Goal: Task Accomplishment & Management: Use online tool/utility

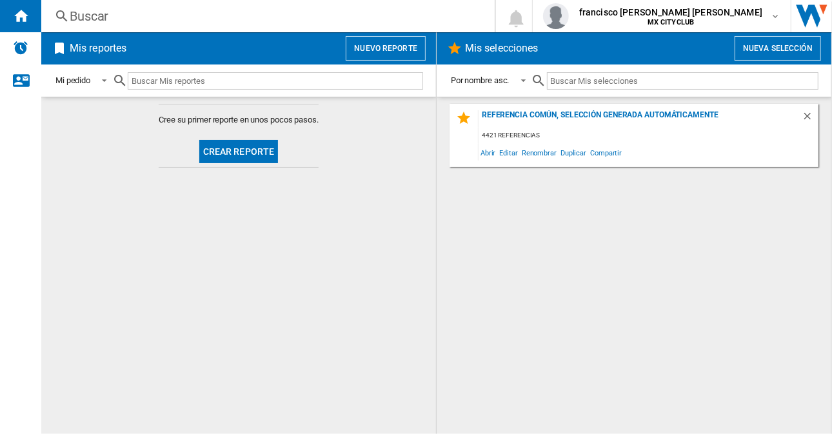
click at [230, 159] on button "Crear reporte" at bounding box center [238, 151] width 79 height 23
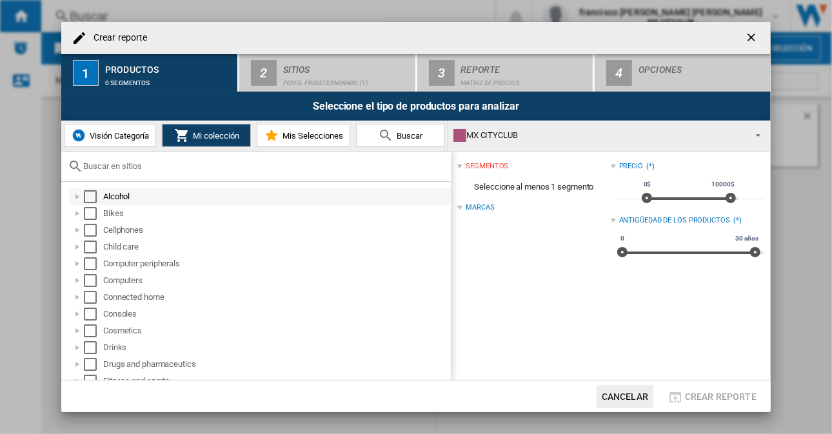
click at [94, 195] on div "Select" at bounding box center [90, 196] width 13 height 13
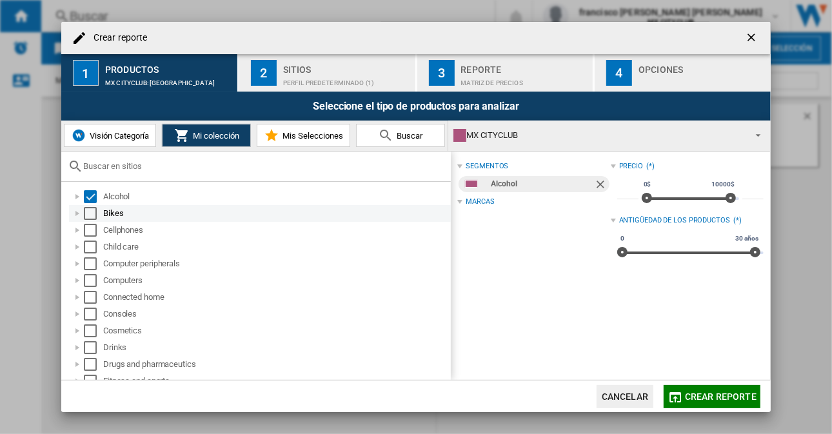
click at [90, 216] on div "Select" at bounding box center [90, 213] width 13 height 13
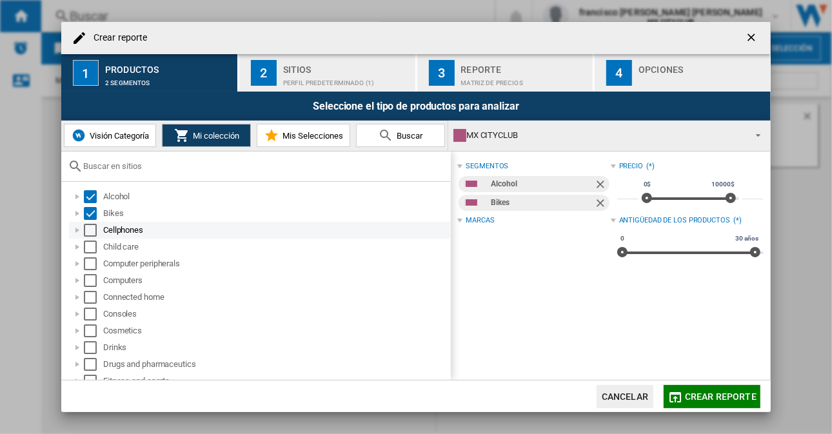
click at [91, 232] on div "Select" at bounding box center [90, 230] width 13 height 13
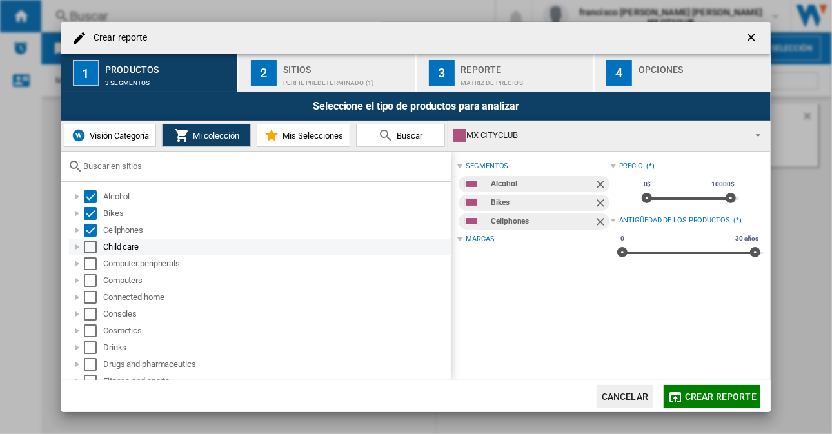
click at [87, 250] on div "Select" at bounding box center [90, 247] width 13 height 13
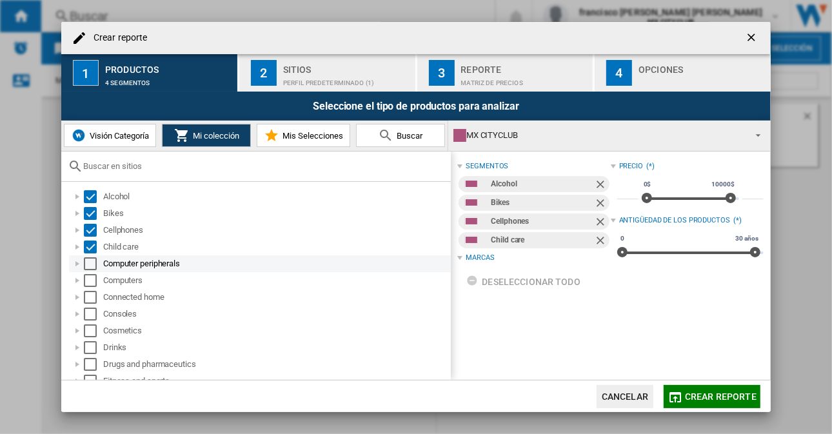
click at [89, 266] on div "Select" at bounding box center [90, 263] width 13 height 13
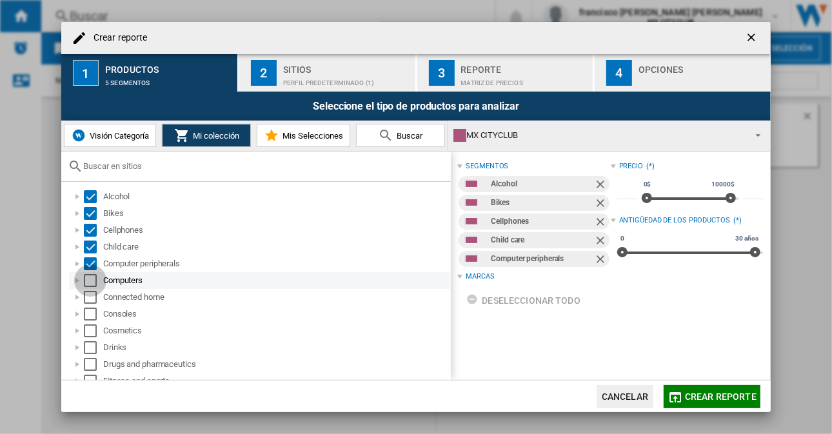
click at [90, 285] on div "Select" at bounding box center [90, 280] width 13 height 13
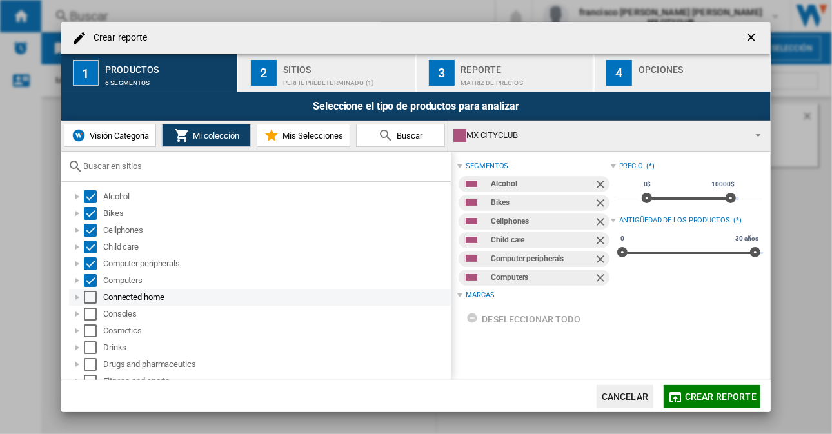
click at [81, 296] on div at bounding box center [77, 297] width 13 height 13
click at [86, 297] on div "Select" at bounding box center [90, 297] width 13 height 13
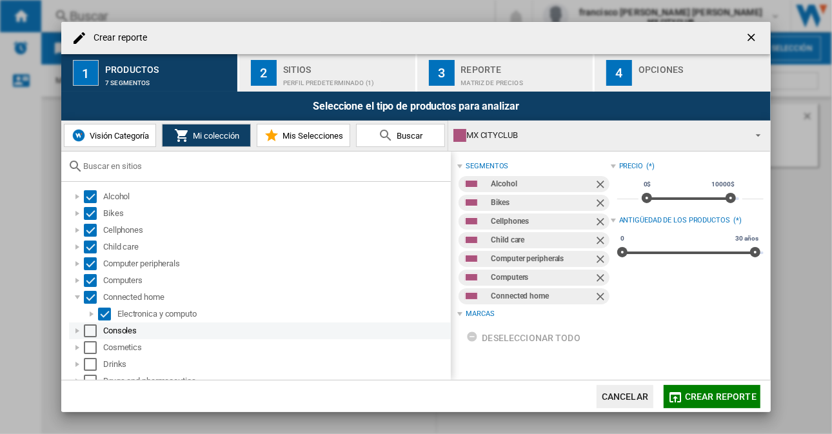
click at [89, 328] on div "Select" at bounding box center [90, 331] width 13 height 13
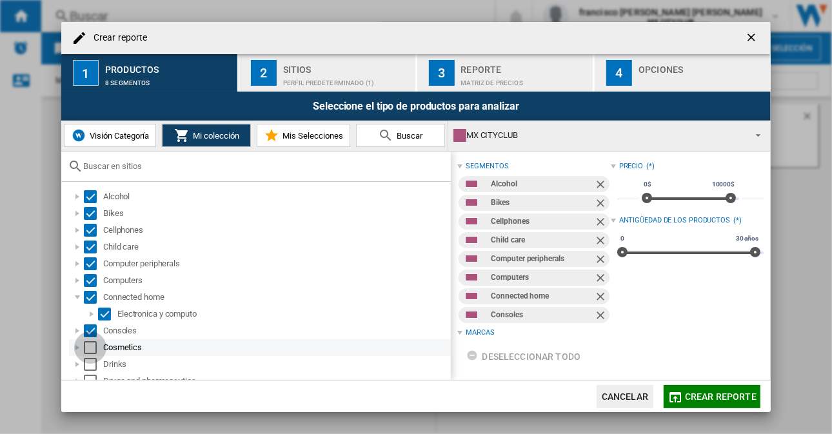
click at [90, 348] on div "Select" at bounding box center [90, 347] width 13 height 13
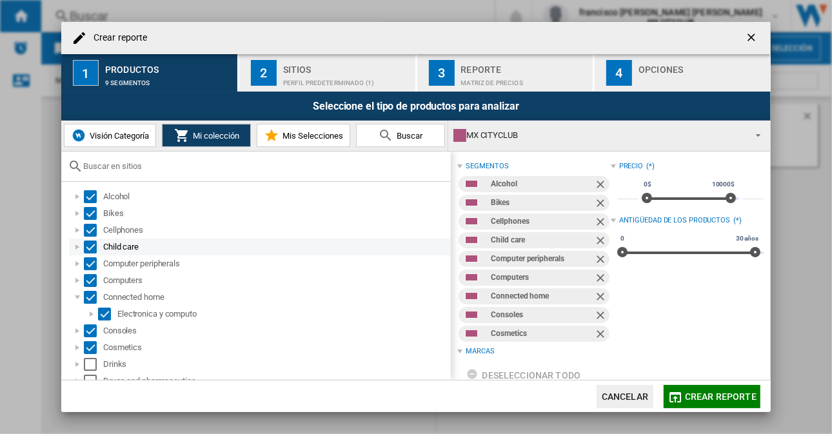
scroll to position [129, 0]
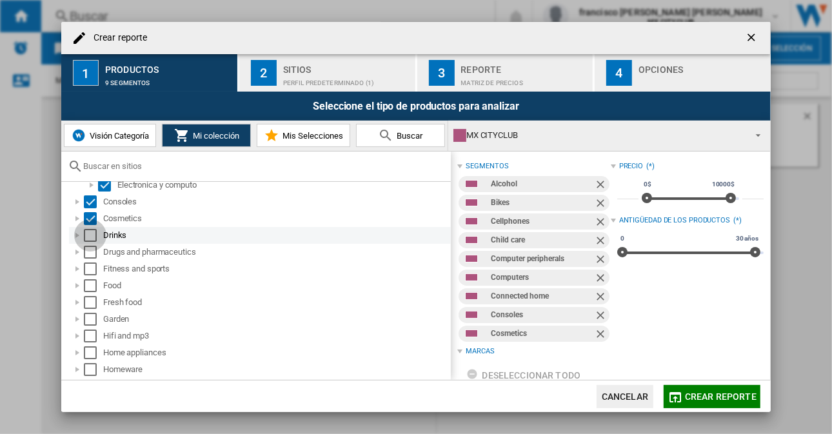
click at [96, 237] on div "Select" at bounding box center [90, 235] width 13 height 13
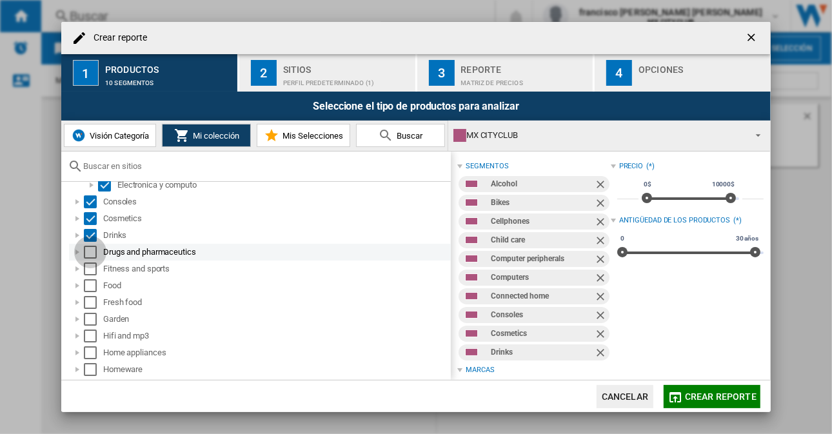
click at [86, 254] on div "Select" at bounding box center [90, 252] width 13 height 13
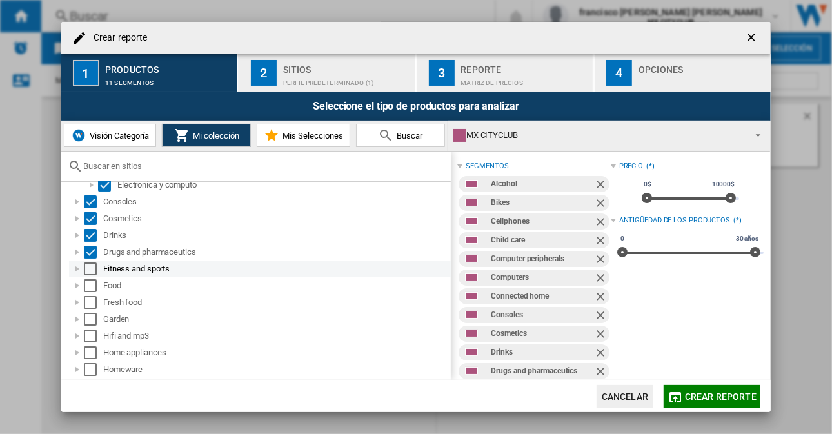
click at [87, 272] on div "Select" at bounding box center [90, 269] width 13 height 13
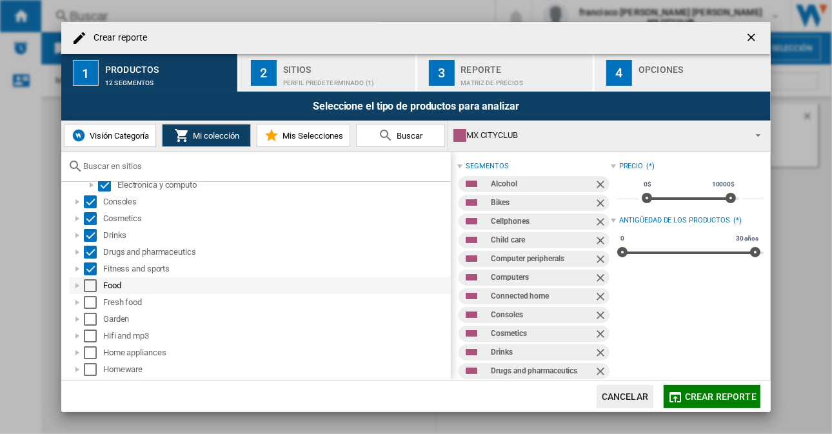
click at [86, 287] on div "Select" at bounding box center [90, 285] width 13 height 13
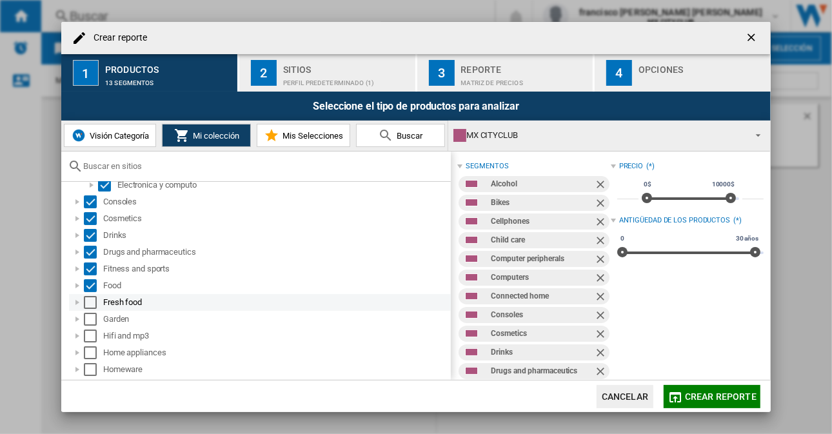
click at [92, 307] on div "Select" at bounding box center [90, 302] width 13 height 13
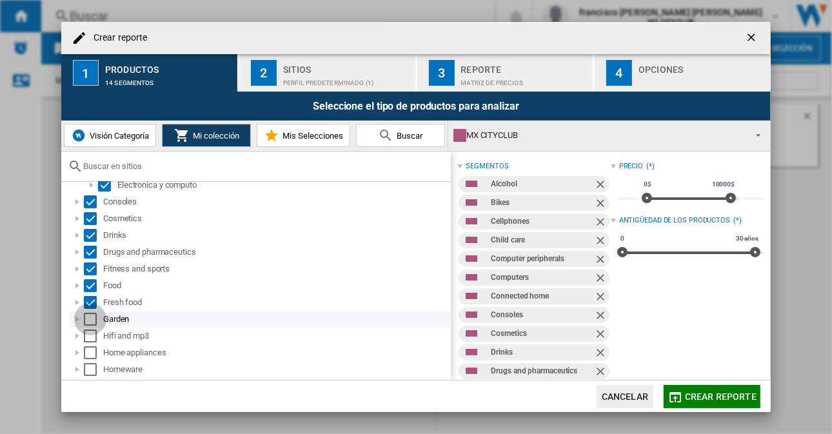
drag, startPoint x: 86, startPoint y: 319, endPoint x: 88, endPoint y: 330, distance: 10.4
click at [86, 319] on div "Select" at bounding box center [90, 319] width 13 height 13
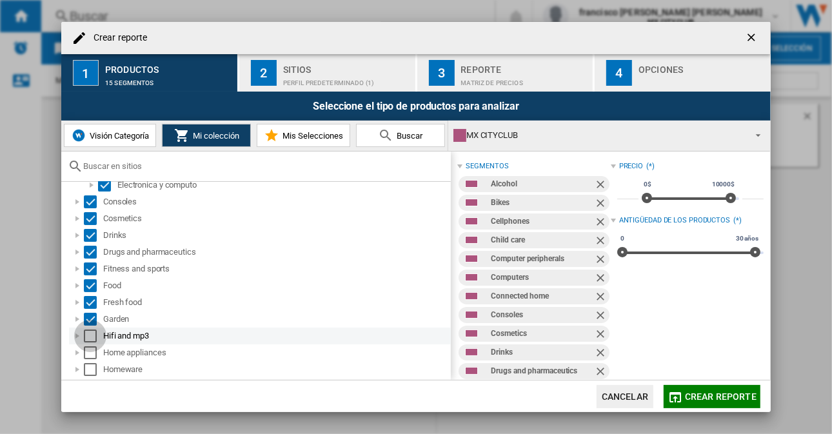
click at [90, 337] on div "Select" at bounding box center [90, 336] width 13 height 13
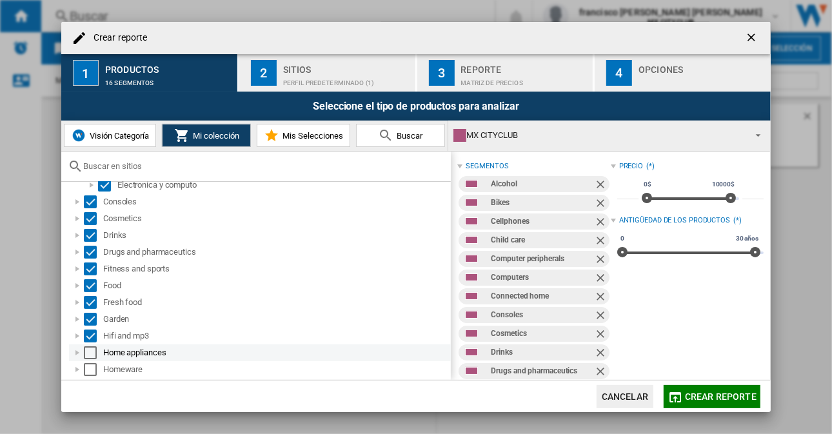
click at [88, 352] on div "Select" at bounding box center [90, 353] width 13 height 13
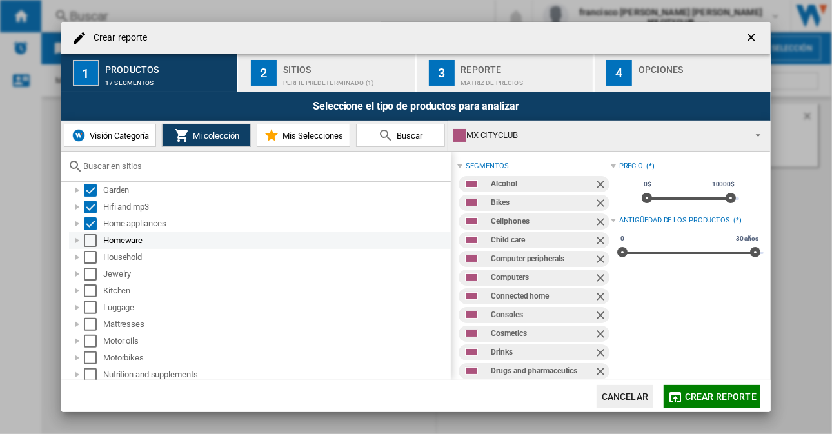
click at [90, 247] on div "Homeware" at bounding box center [260, 240] width 382 height 17
click at [89, 238] on div "Select" at bounding box center [90, 240] width 13 height 13
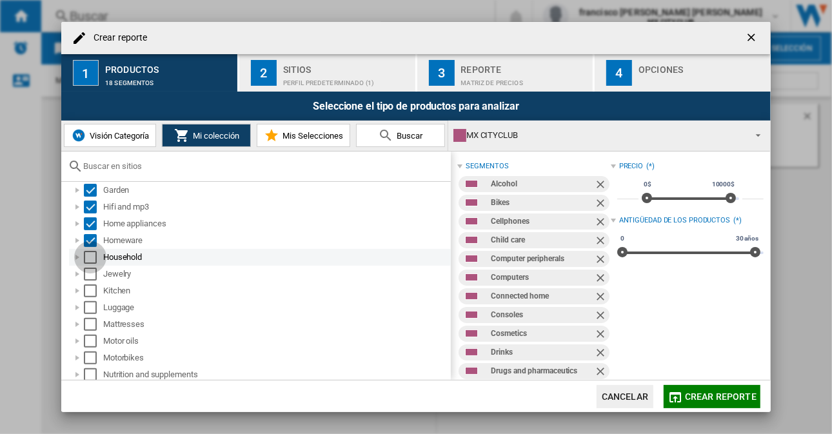
click at [88, 259] on div "Select" at bounding box center [90, 257] width 13 height 13
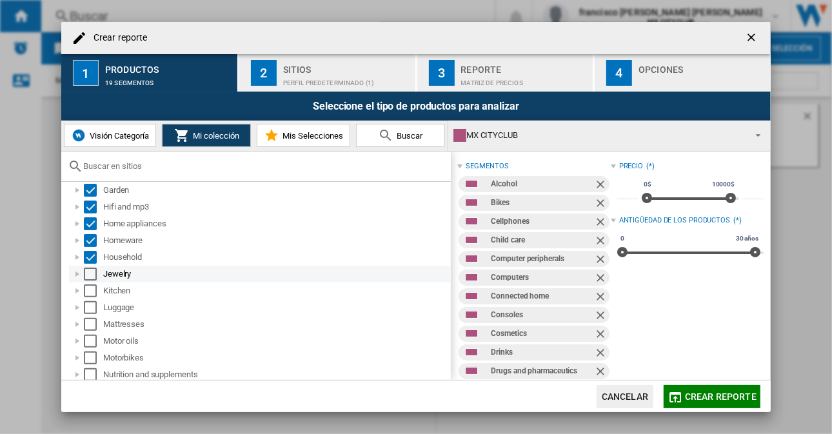
click at [92, 278] on div "Select" at bounding box center [90, 274] width 13 height 13
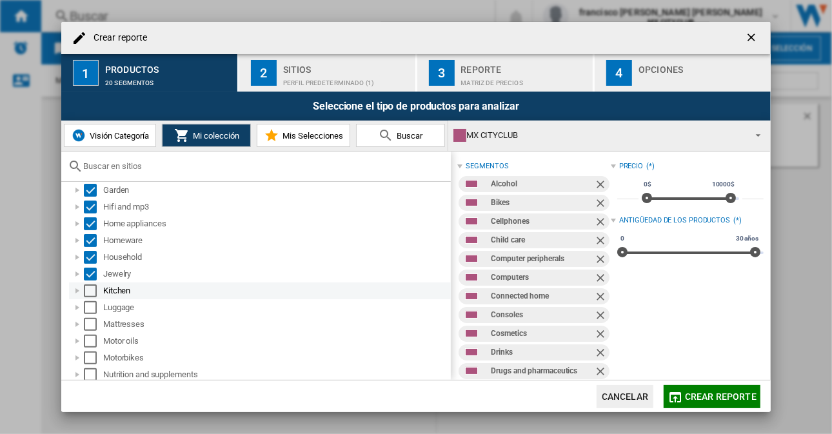
click at [92, 291] on div "Select" at bounding box center [90, 291] width 13 height 13
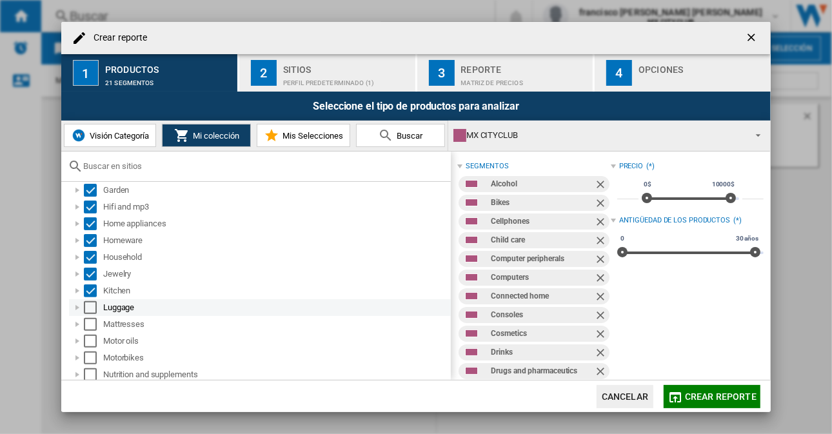
click at [88, 307] on div "Select" at bounding box center [90, 307] width 13 height 13
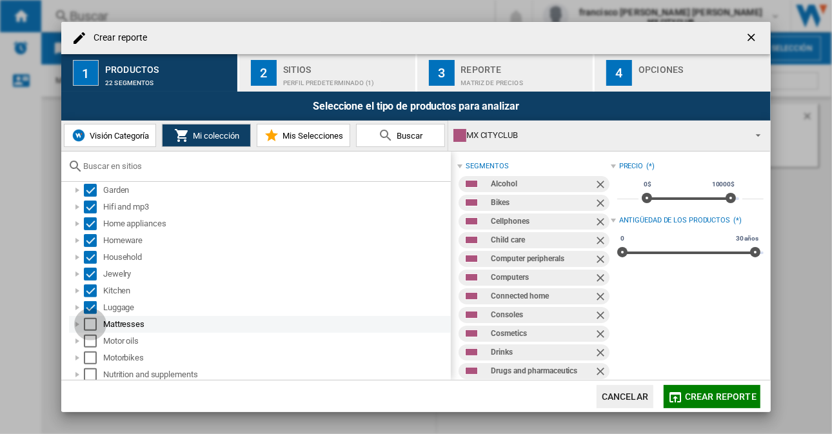
click at [89, 319] on div "Select" at bounding box center [90, 324] width 13 height 13
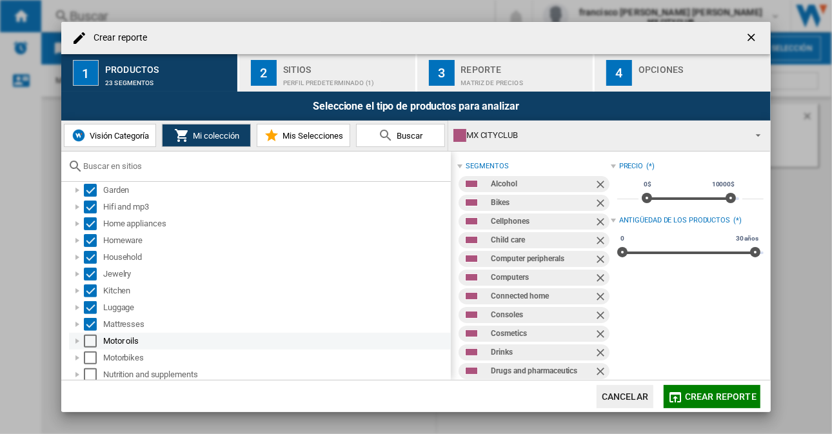
click at [92, 341] on div "Select" at bounding box center [90, 341] width 13 height 13
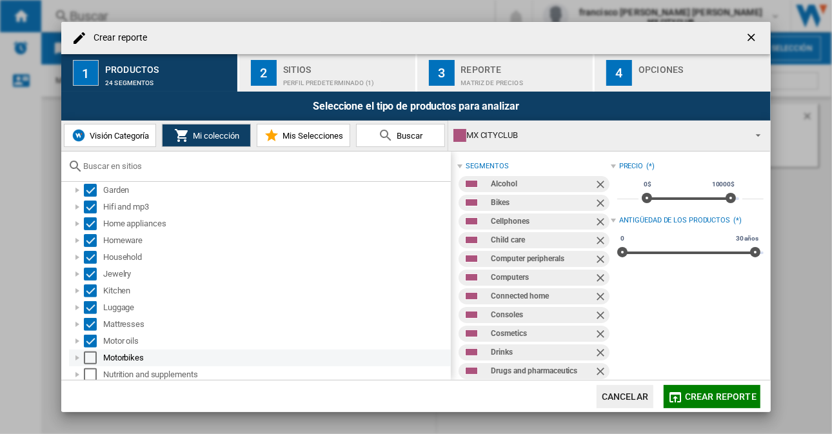
click at [89, 357] on div "Select" at bounding box center [90, 358] width 13 height 13
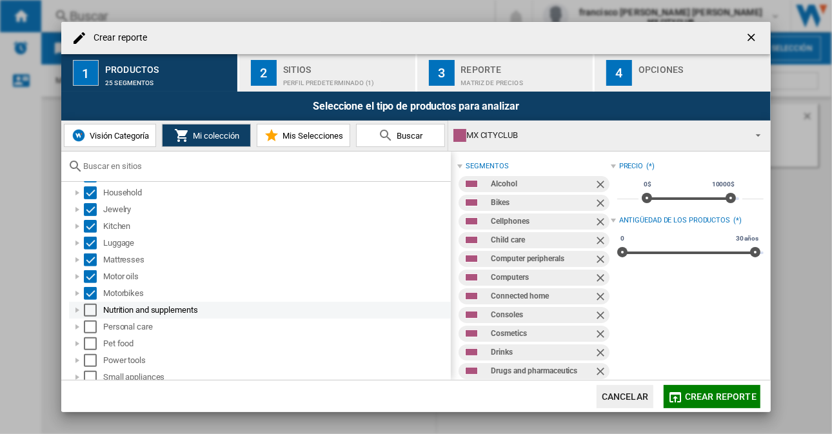
scroll to position [387, 0]
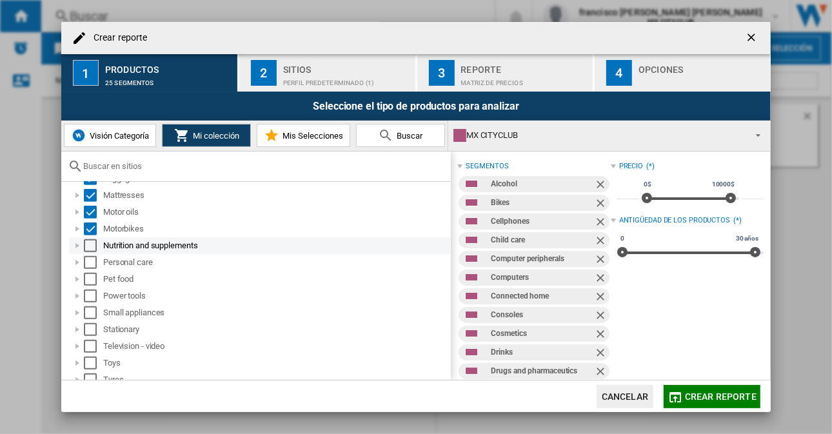
click at [93, 247] on div "Select" at bounding box center [90, 245] width 13 height 13
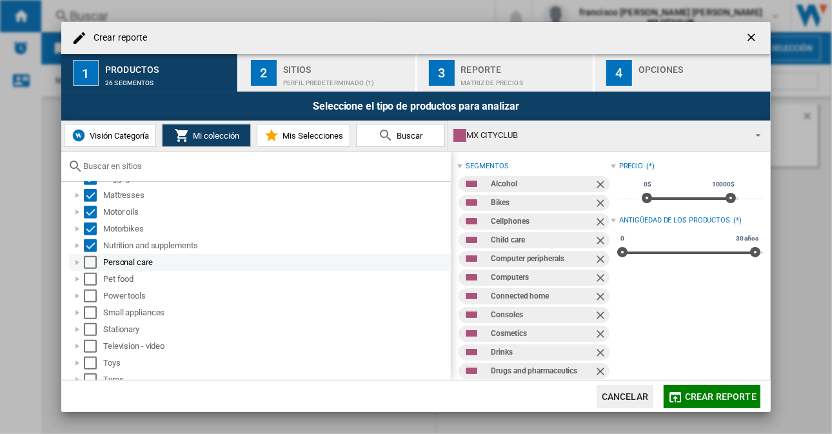
click at [92, 264] on div "Select" at bounding box center [90, 262] width 13 height 13
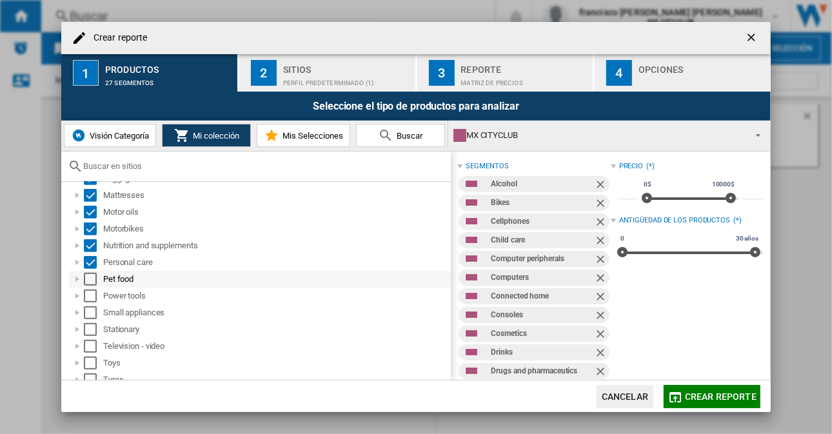
click at [86, 278] on div "Select" at bounding box center [90, 279] width 13 height 13
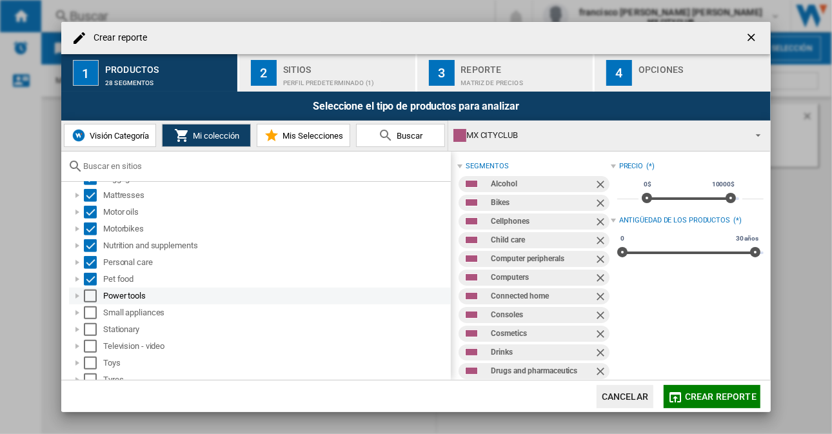
click at [90, 297] on div "Select" at bounding box center [90, 296] width 13 height 13
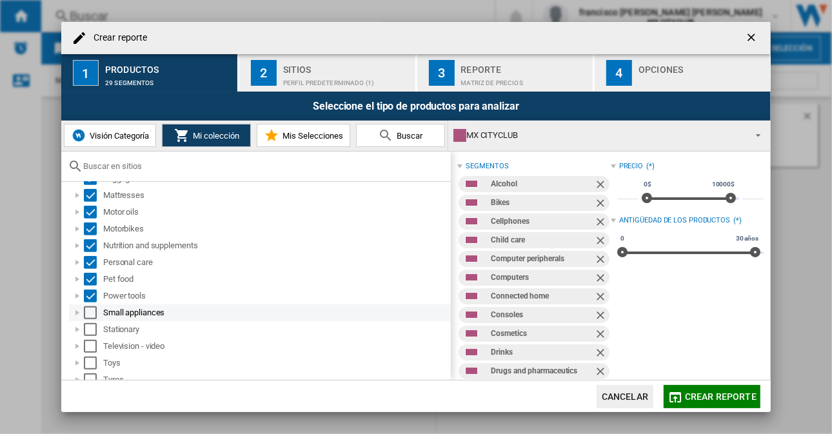
drag, startPoint x: 88, startPoint y: 313, endPoint x: 88, endPoint y: 325, distance: 11.6
click at [88, 313] on div "Select" at bounding box center [90, 313] width 13 height 13
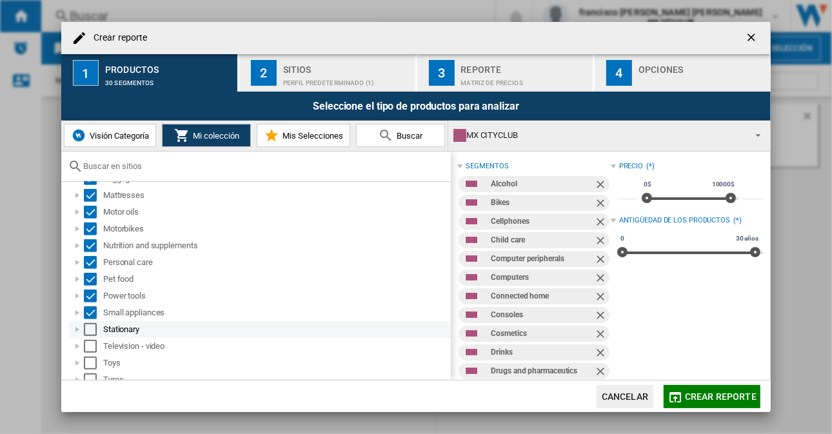
click at [88, 334] on div "Select" at bounding box center [90, 329] width 13 height 13
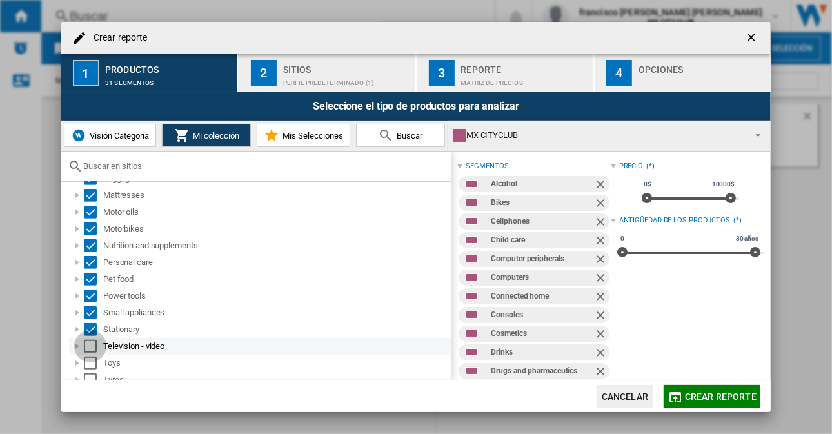
click at [88, 344] on div "Select" at bounding box center [90, 346] width 13 height 13
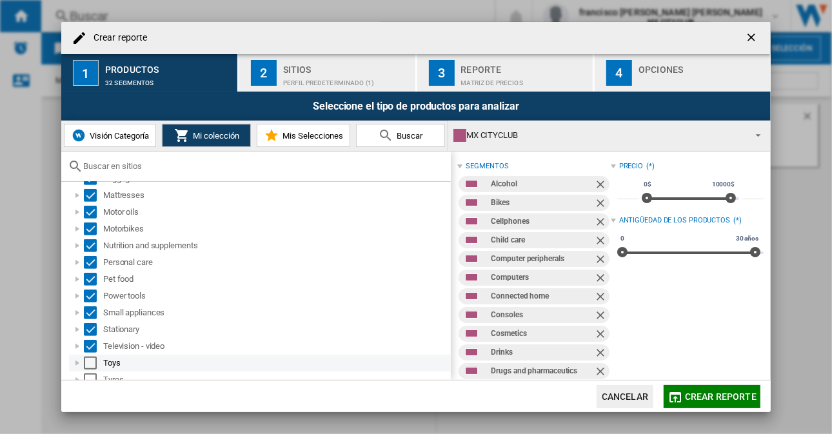
click at [89, 362] on div "Select" at bounding box center [90, 363] width 13 height 13
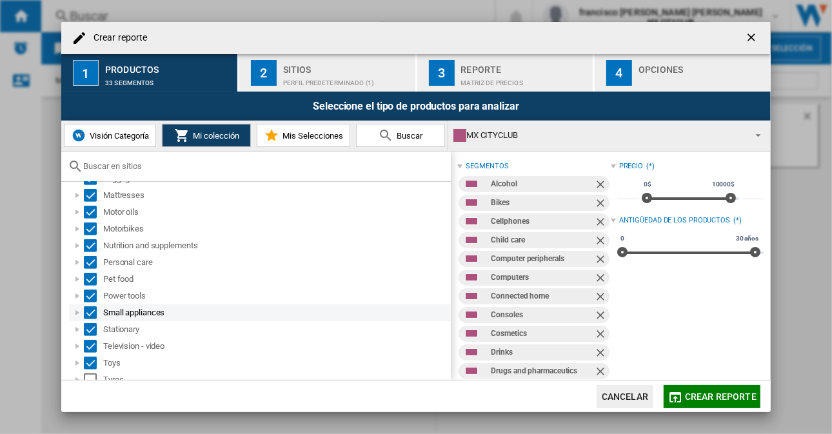
scroll to position [412, 0]
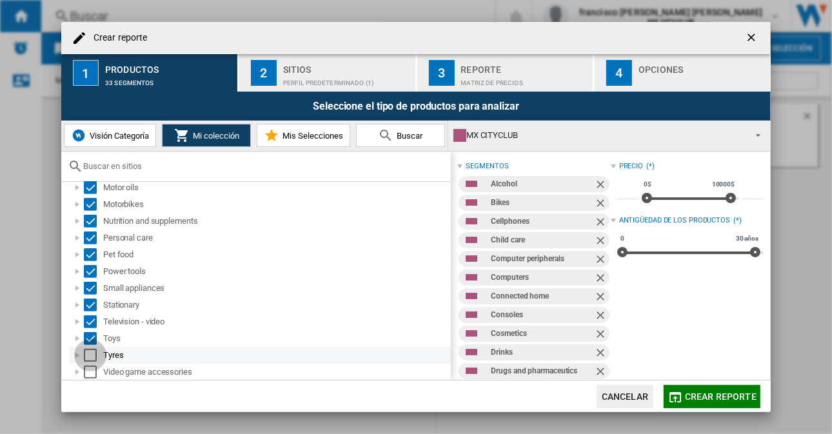
click at [86, 355] on div "Select" at bounding box center [90, 355] width 13 height 13
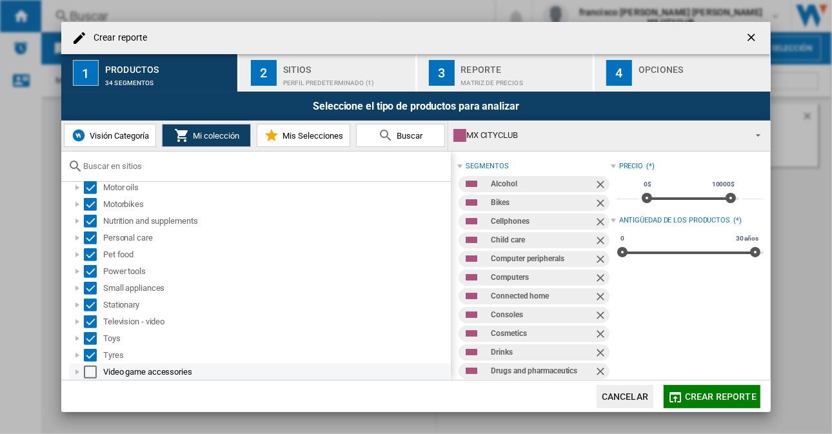
click at [89, 371] on div "Select" at bounding box center [90, 372] width 13 height 13
click at [263, 71] on div "2" at bounding box center [264, 73] width 26 height 26
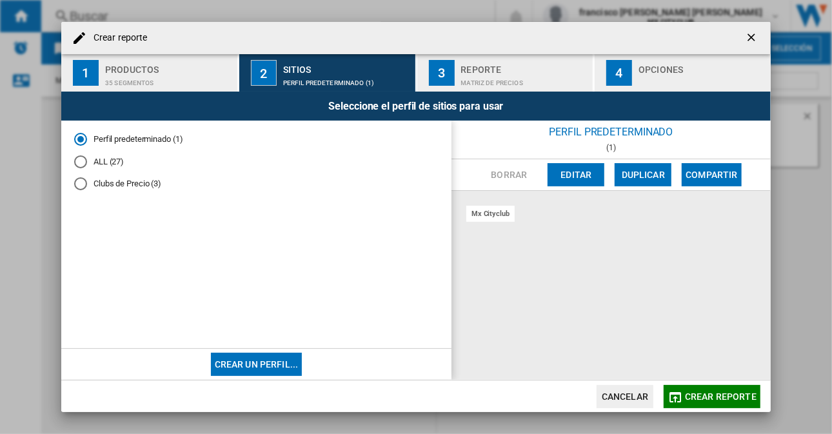
click at [75, 164] on div "ALL (27)" at bounding box center [80, 162] width 13 height 13
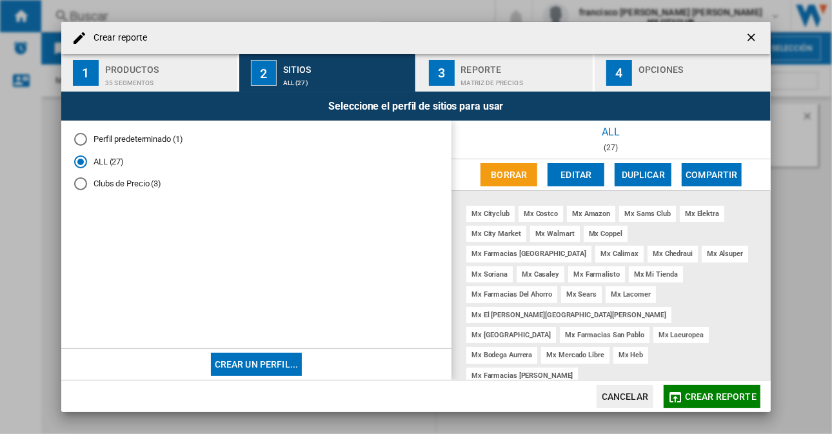
click at [449, 71] on div "3" at bounding box center [442, 73] width 26 height 26
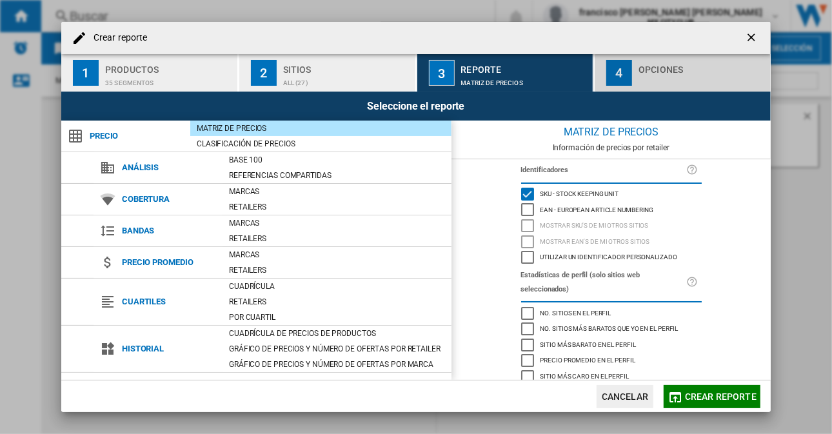
click at [618, 71] on div "4" at bounding box center [620, 73] width 26 height 26
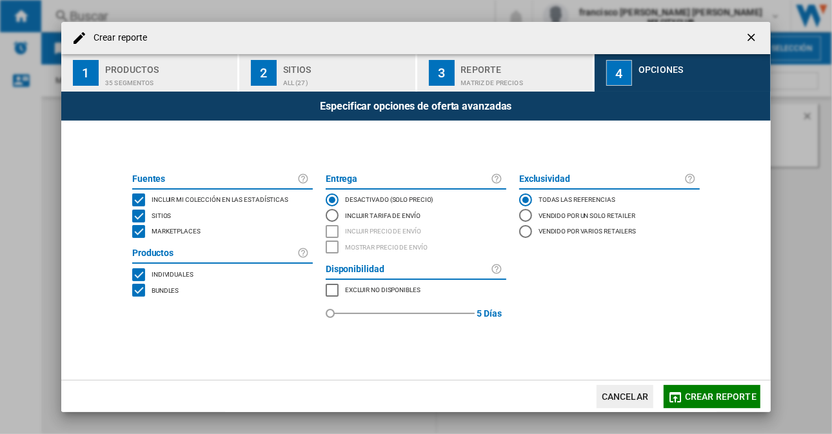
click at [694, 393] on span "Crear reporte" at bounding box center [721, 397] width 72 height 10
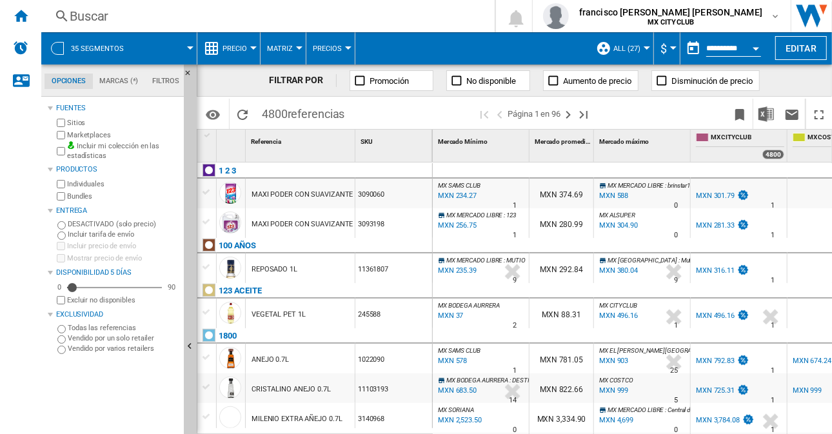
click at [670, 50] on button "$" at bounding box center [667, 48] width 13 height 32
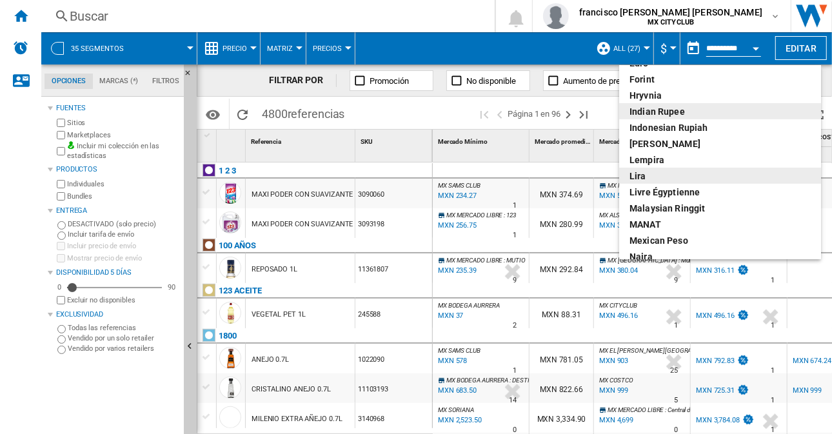
scroll to position [323, 0]
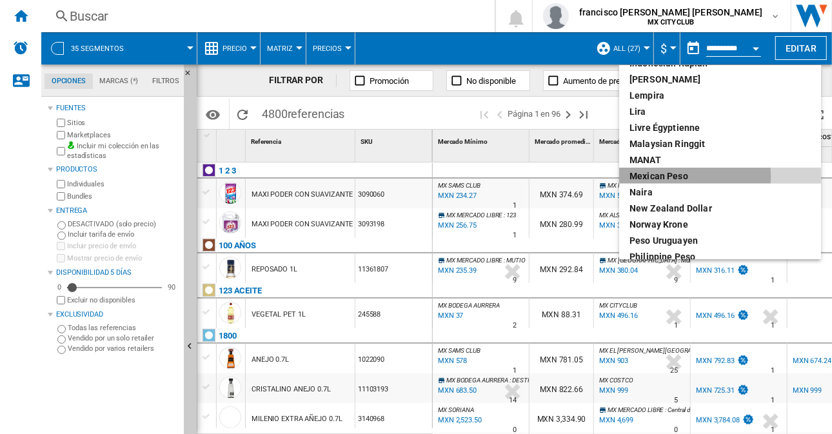
click at [685, 177] on div "Mexican peso" at bounding box center [720, 176] width 181 height 13
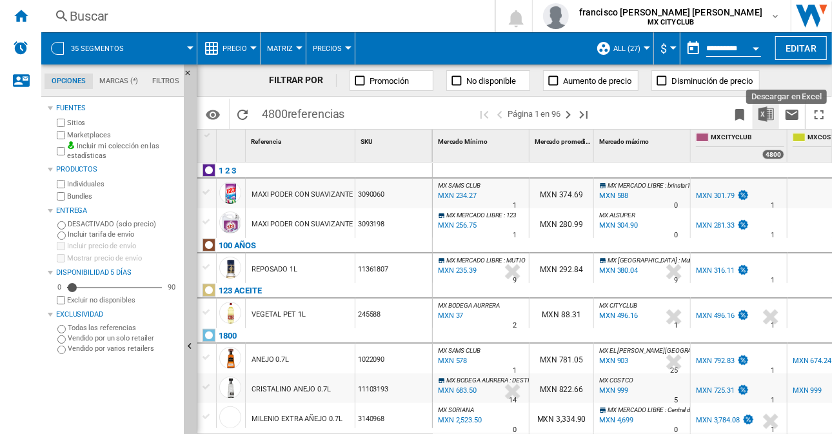
click at [767, 114] on img "Descargar en Excel" at bounding box center [766, 113] width 15 height 15
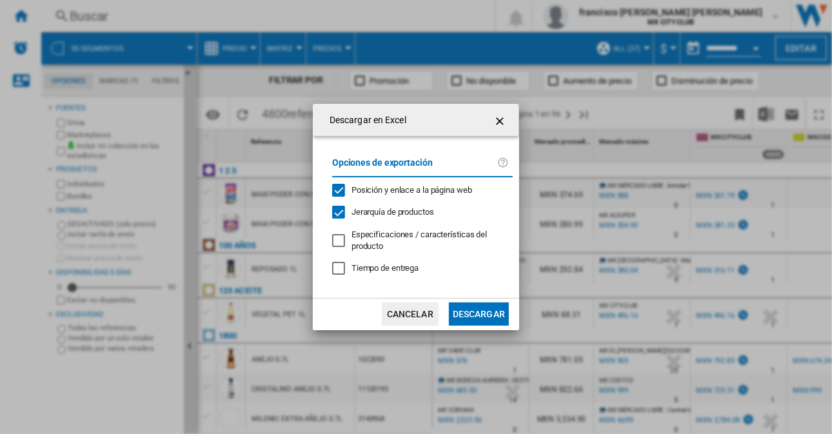
click at [474, 314] on button "Descargar" at bounding box center [479, 314] width 60 height 23
